Goal: Check status: Check status

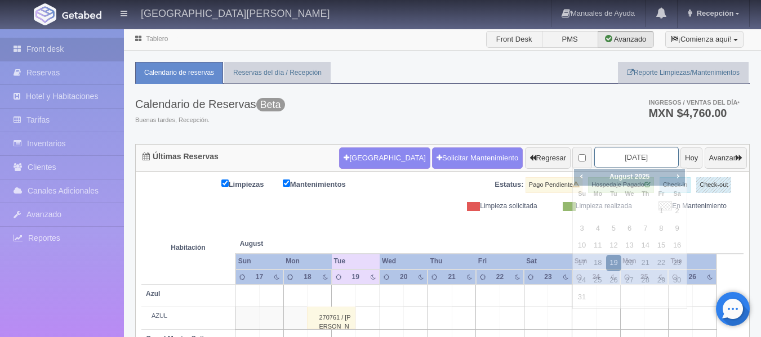
click at [638, 150] on input "[DATE]" at bounding box center [636, 157] width 84 height 21
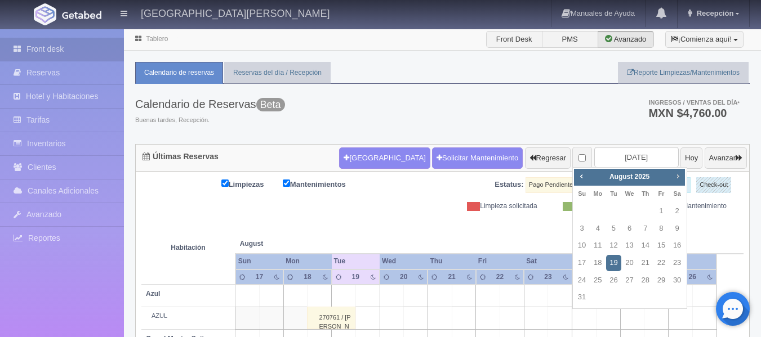
click at [676, 173] on span "Next" at bounding box center [677, 176] width 9 height 9
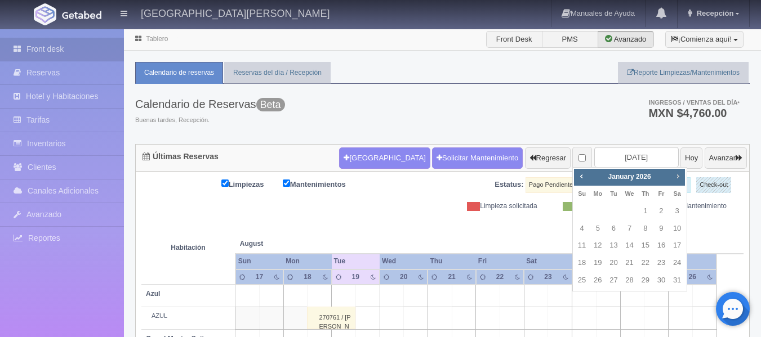
click at [676, 173] on span "Next" at bounding box center [677, 176] width 9 height 9
click at [658, 265] on link "24" at bounding box center [661, 263] width 15 height 16
type input "[DATE]"
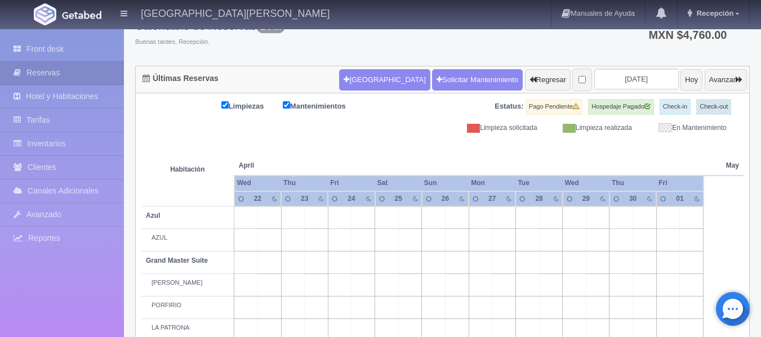
scroll to position [65, 0]
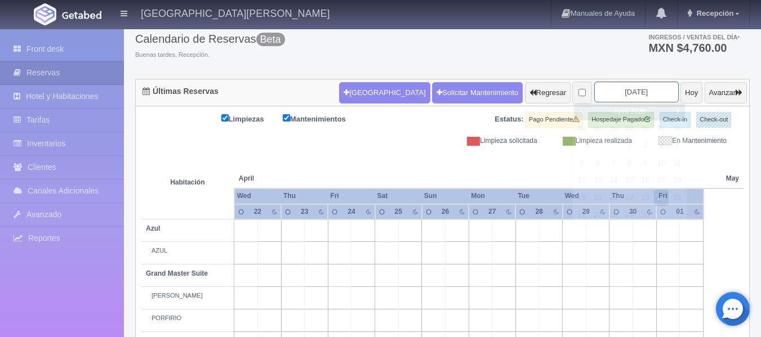
click at [642, 96] on input "[DATE]" at bounding box center [636, 92] width 84 height 21
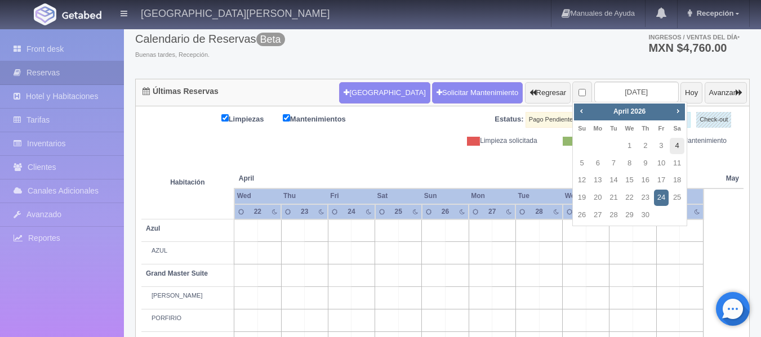
click at [676, 141] on link "4" at bounding box center [676, 146] width 15 height 16
type input "2026-04-04"
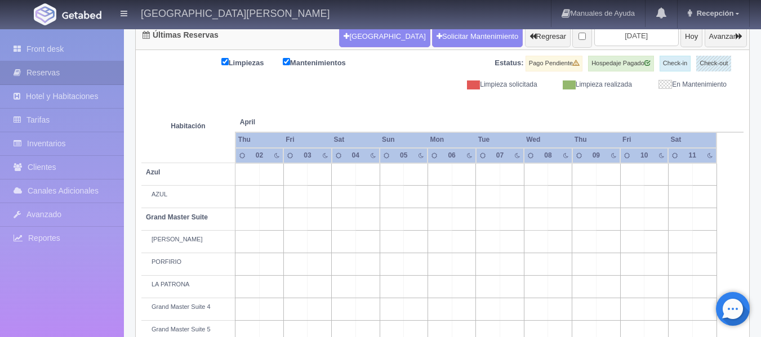
scroll to position [126, 0]
